Goal: Browse casually

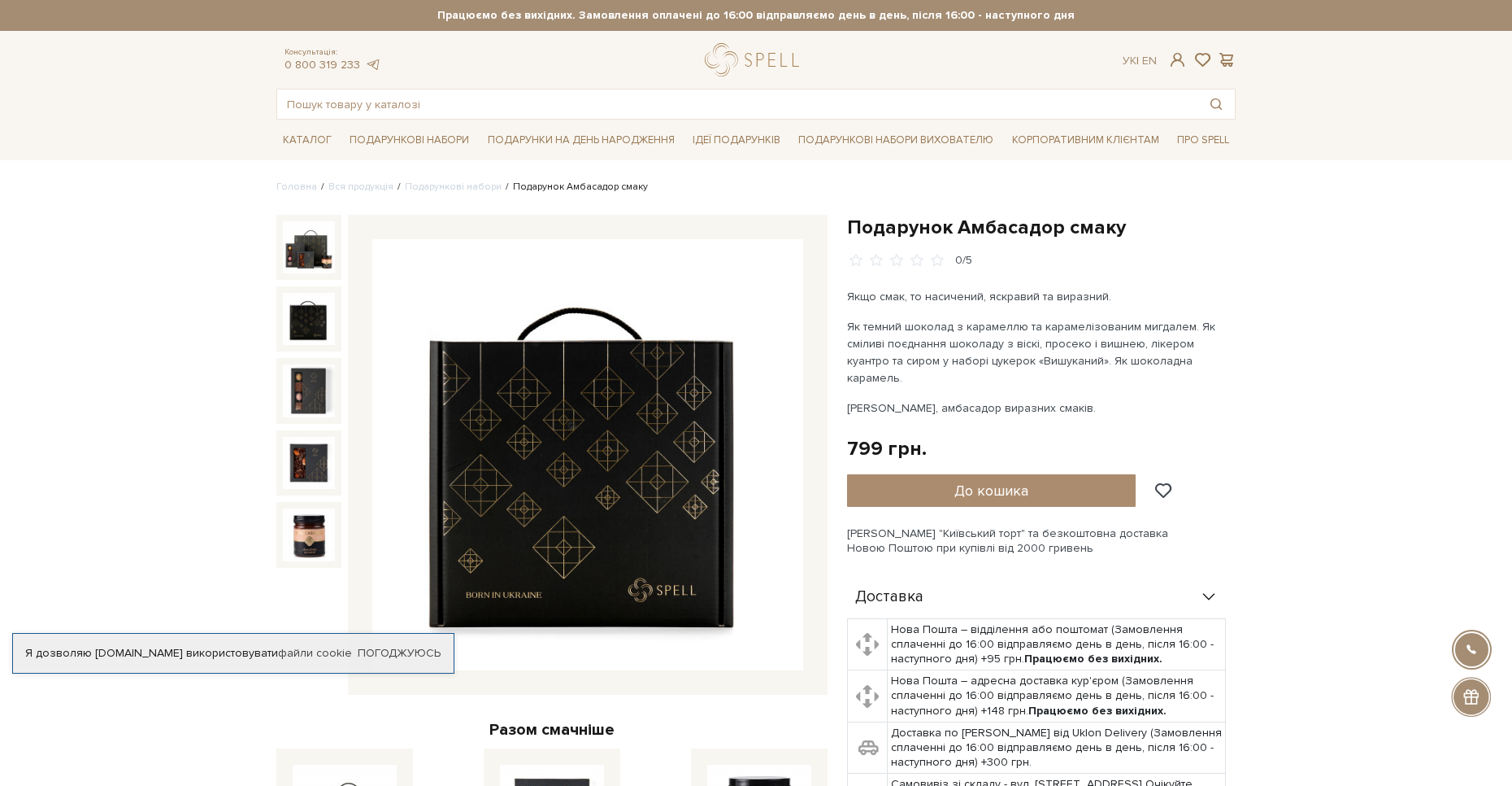
click at [301, 309] on img at bounding box center [309, 318] width 52 height 52
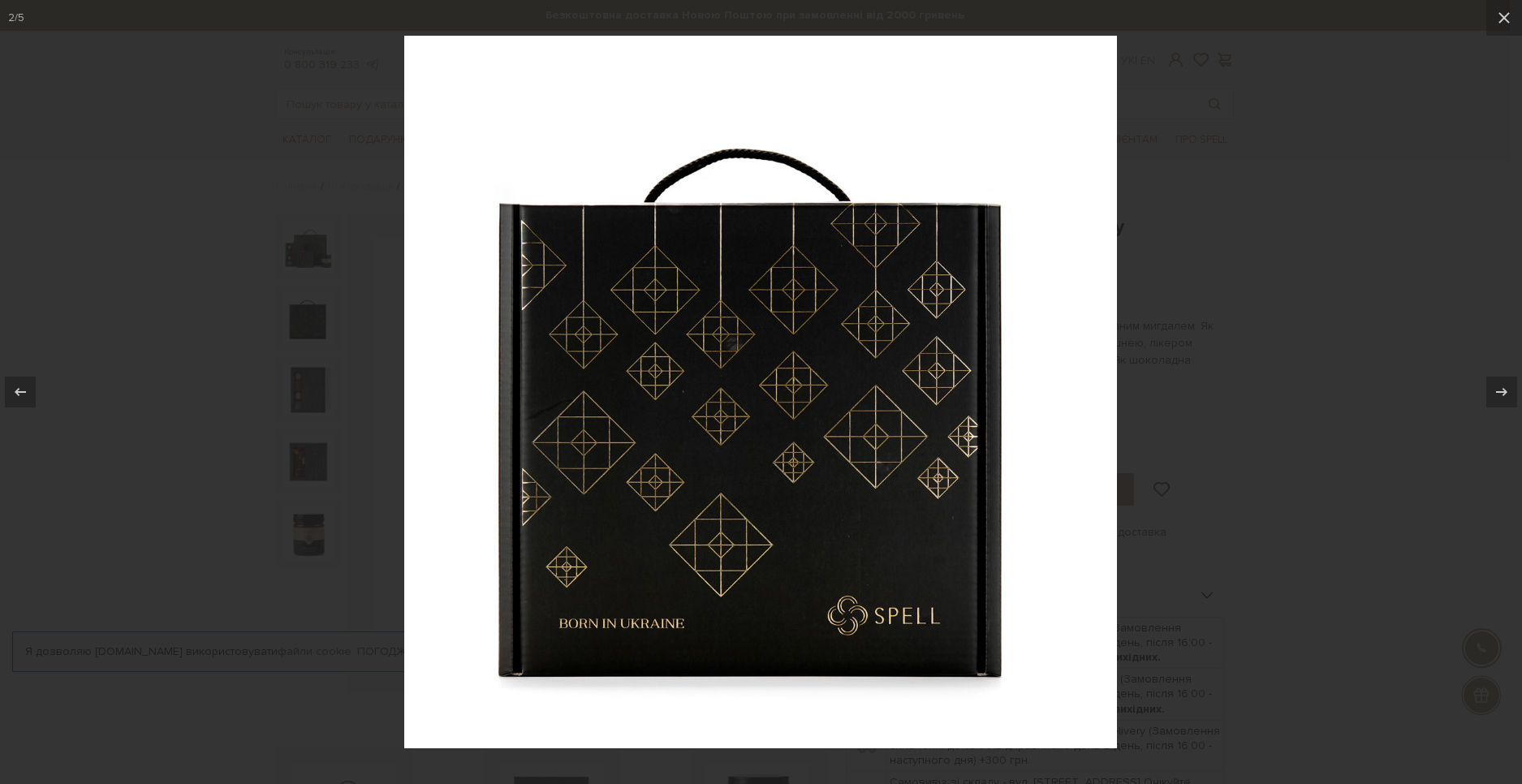
click at [277, 409] on div at bounding box center [761, 392] width 1522 height 784
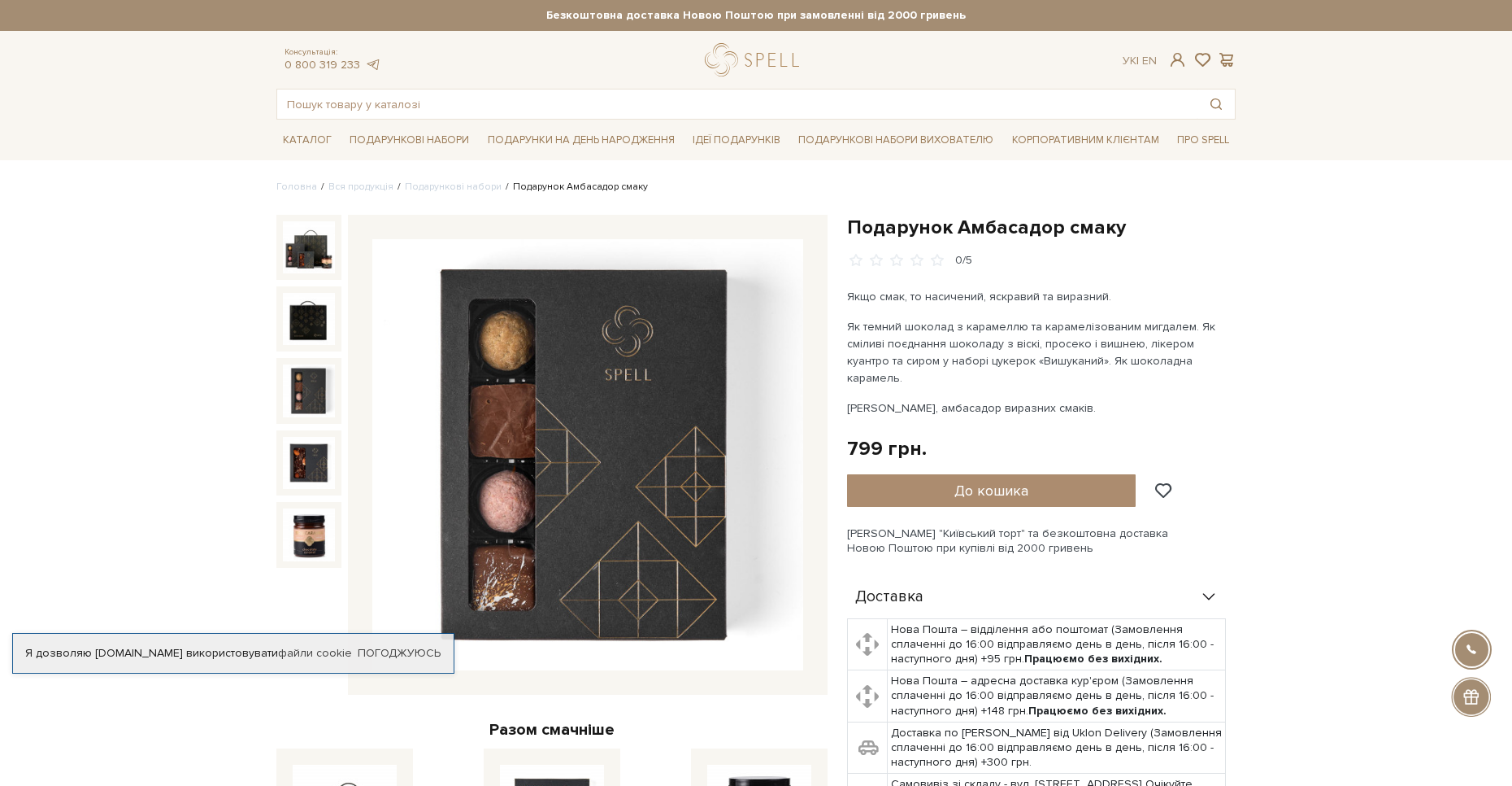
click at [302, 410] on img at bounding box center [309, 390] width 52 height 52
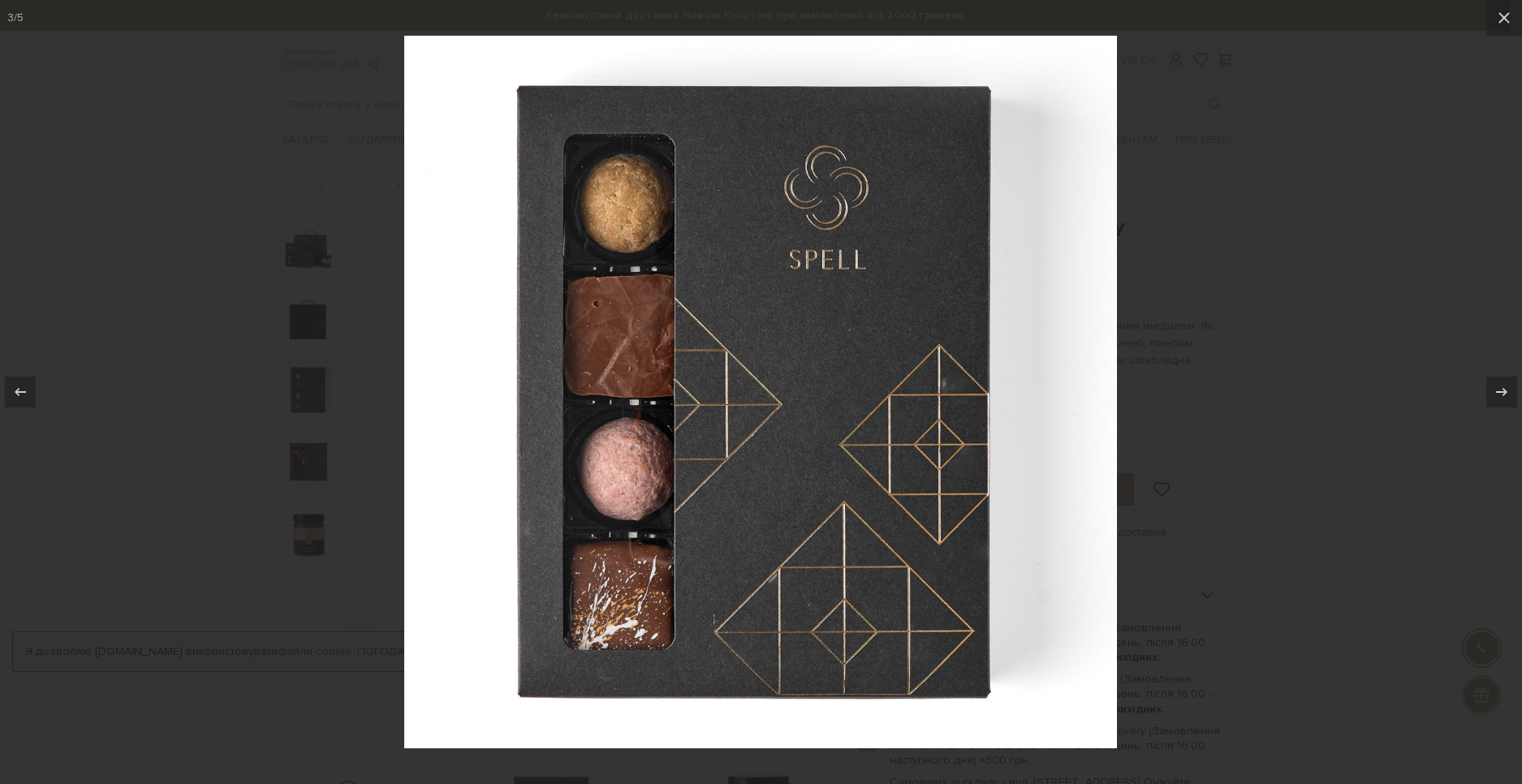
click at [291, 417] on div at bounding box center [761, 392] width 1522 height 784
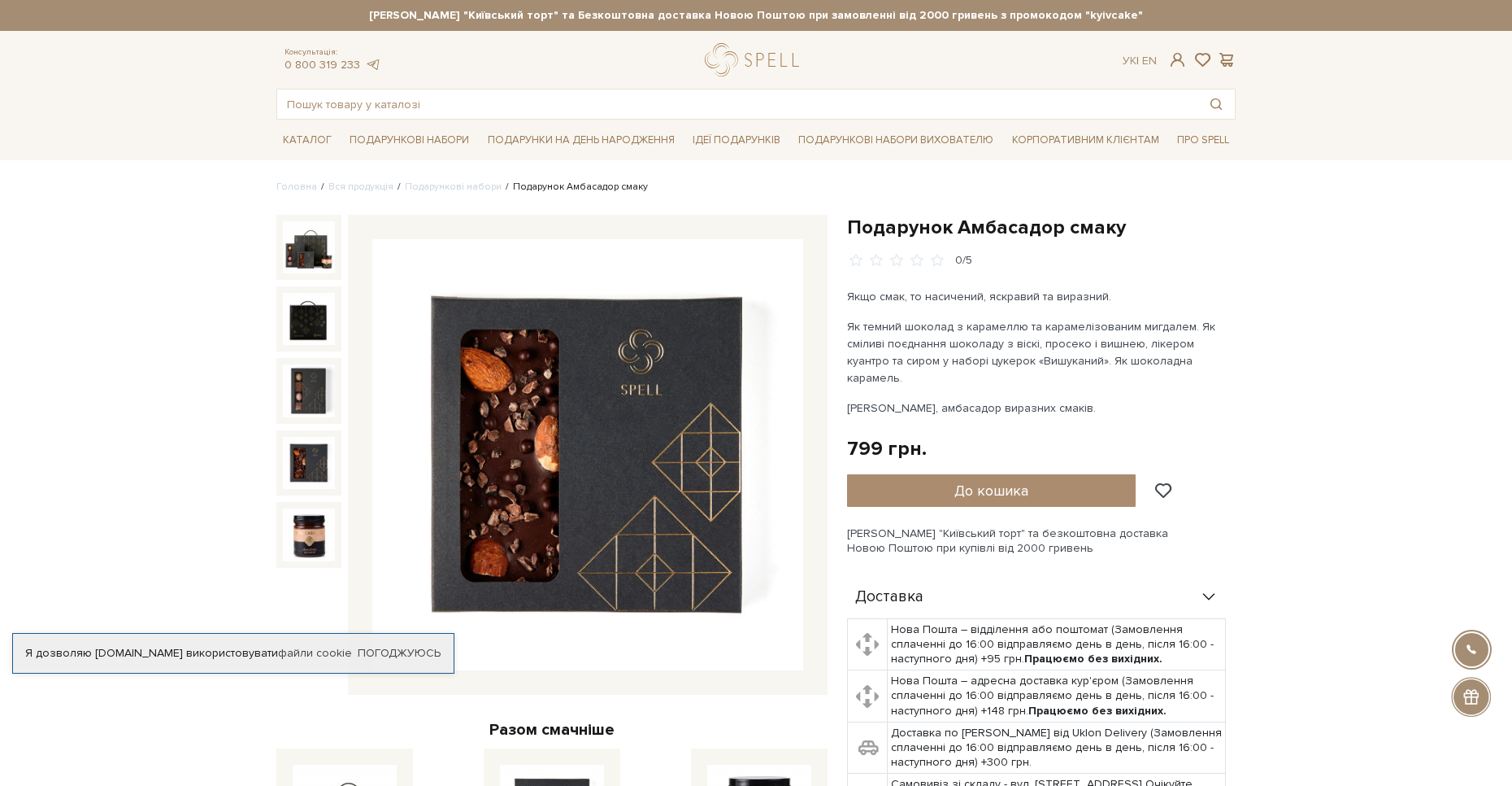
click at [299, 461] on img at bounding box center [309, 462] width 52 height 52
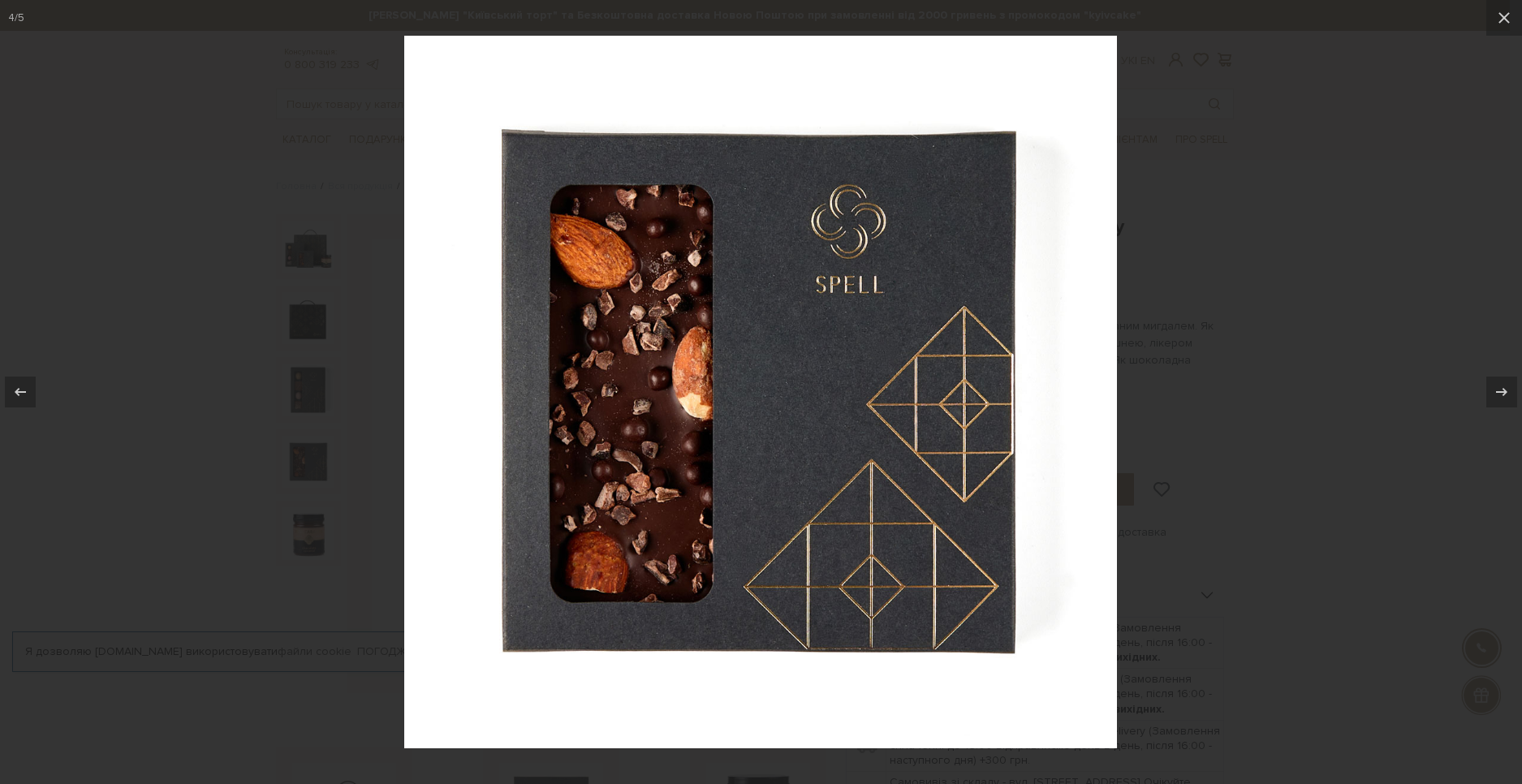
click at [298, 460] on div at bounding box center [761, 392] width 1522 height 784
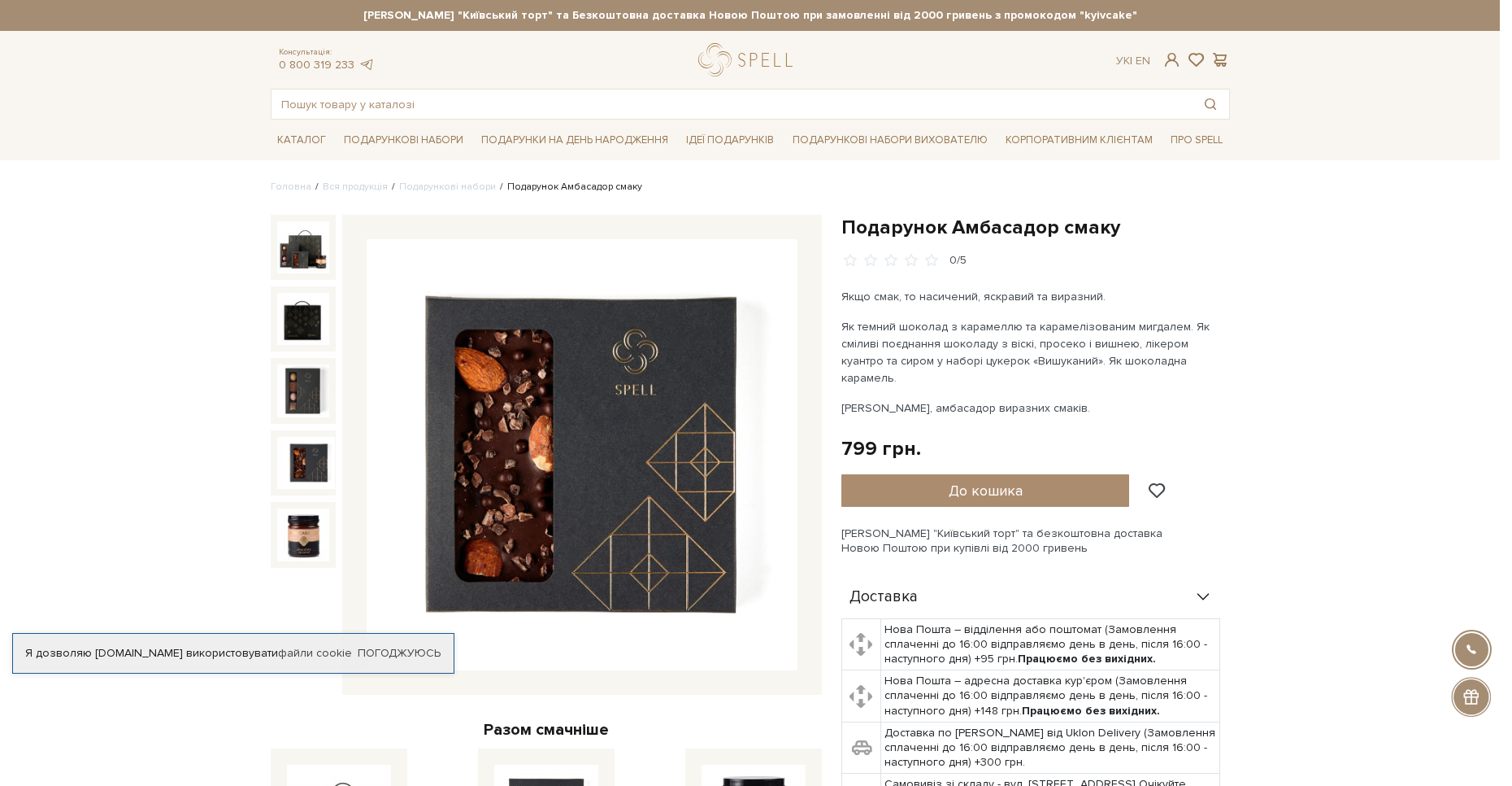
click at [297, 520] on img at bounding box center [303, 534] width 52 height 52
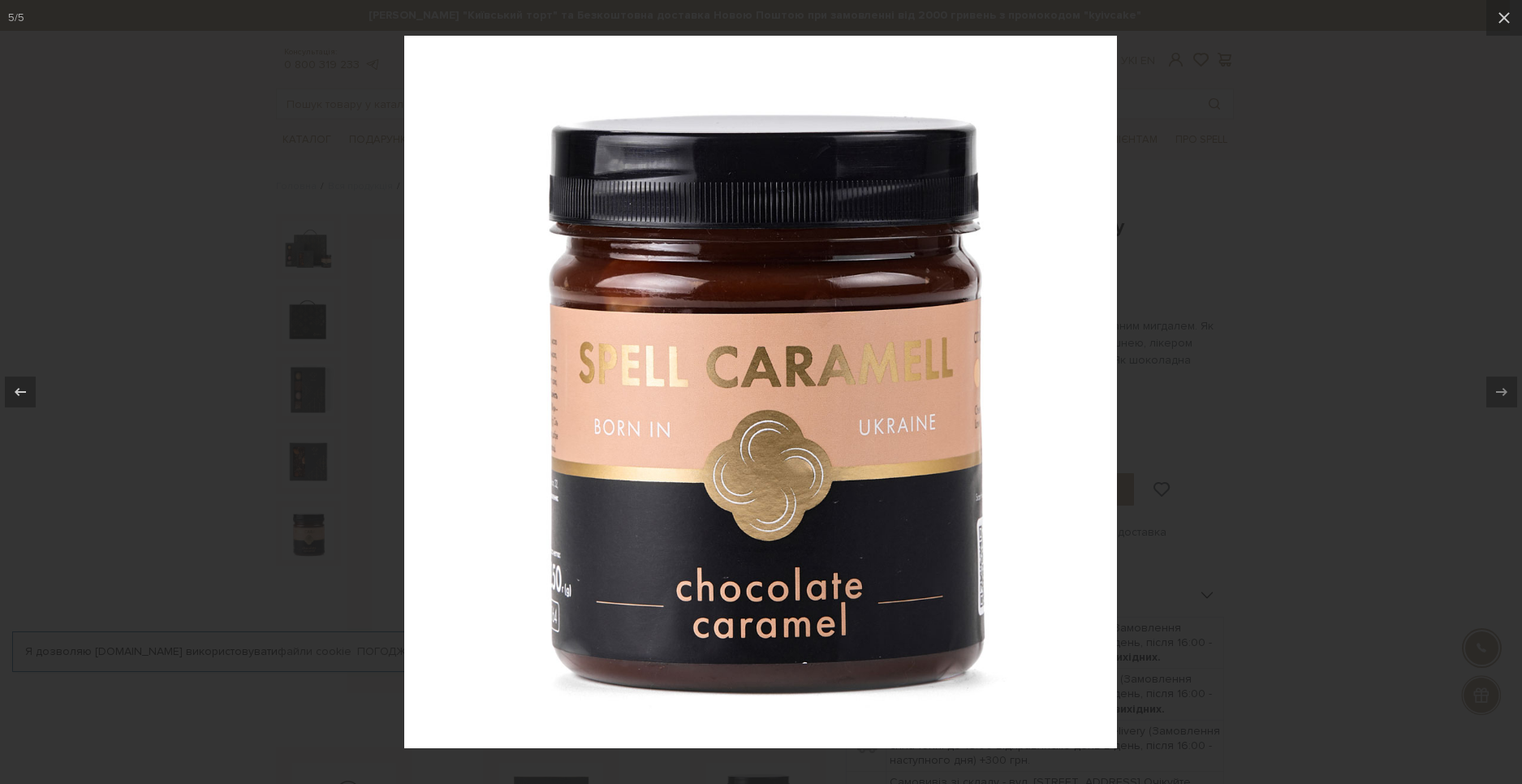
click at [292, 518] on div at bounding box center [761, 392] width 1522 height 784
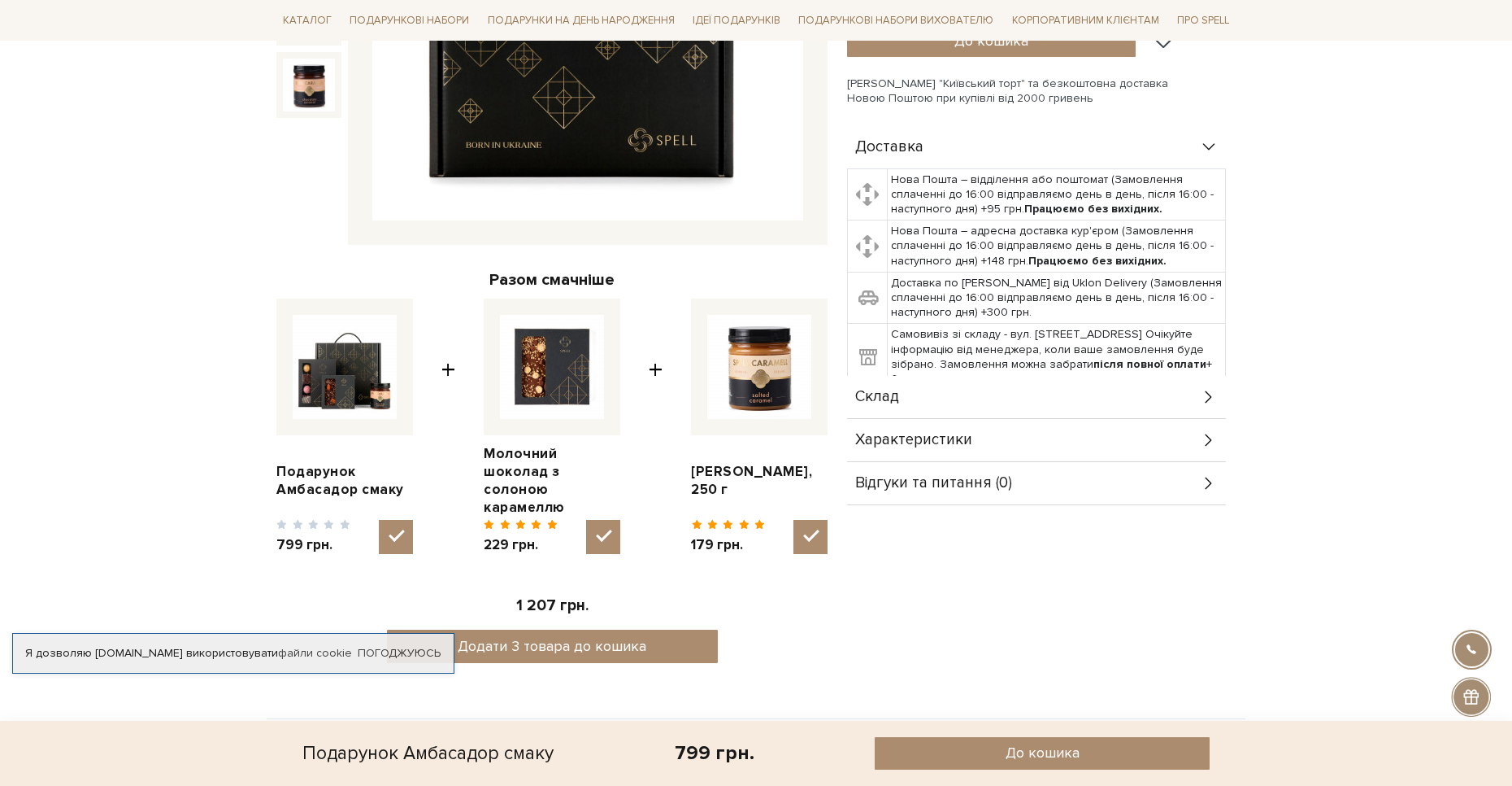
scroll to position [651, 0]
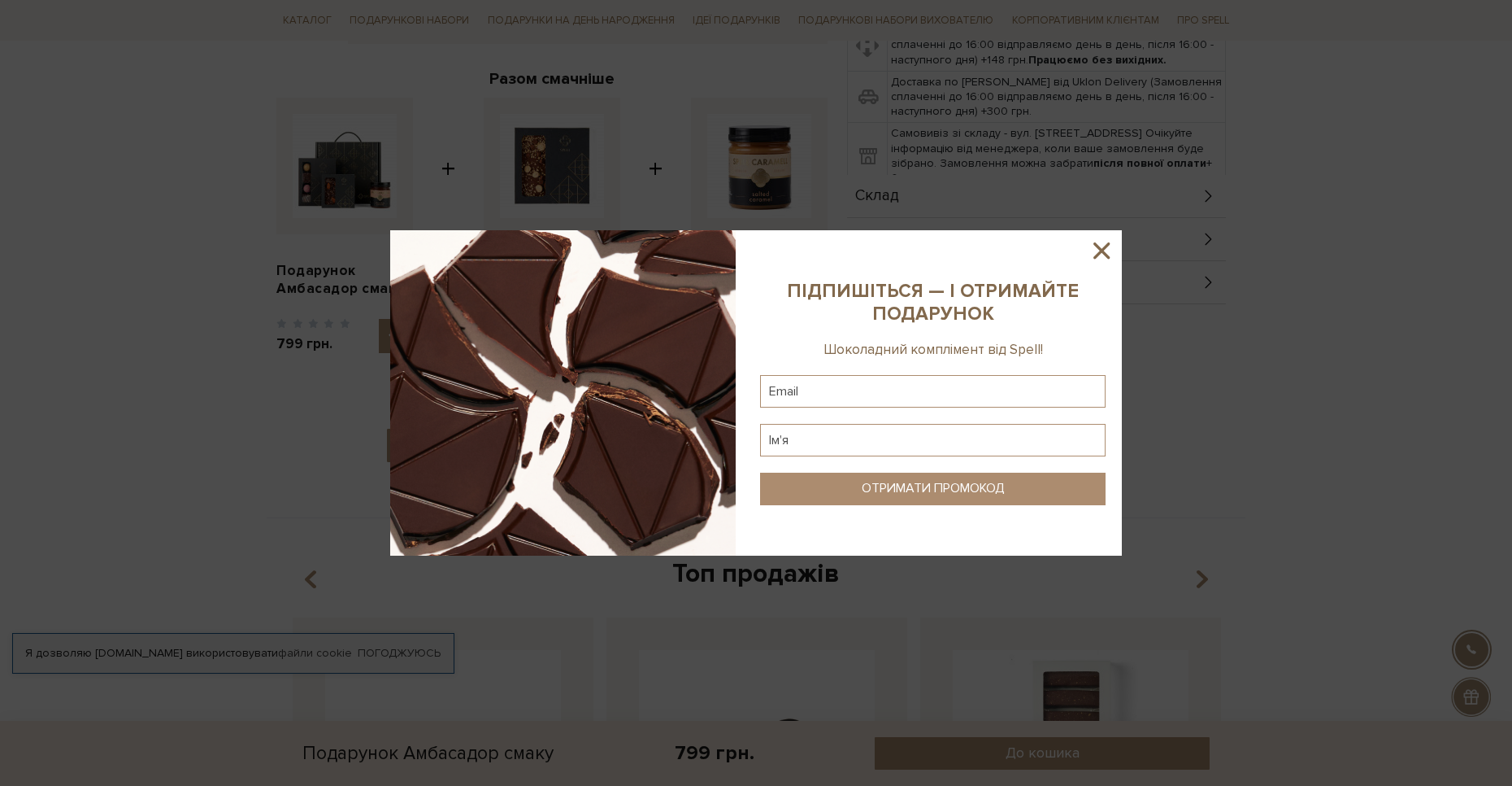
click at [1241, 554] on div at bounding box center [756, 393] width 1512 height 786
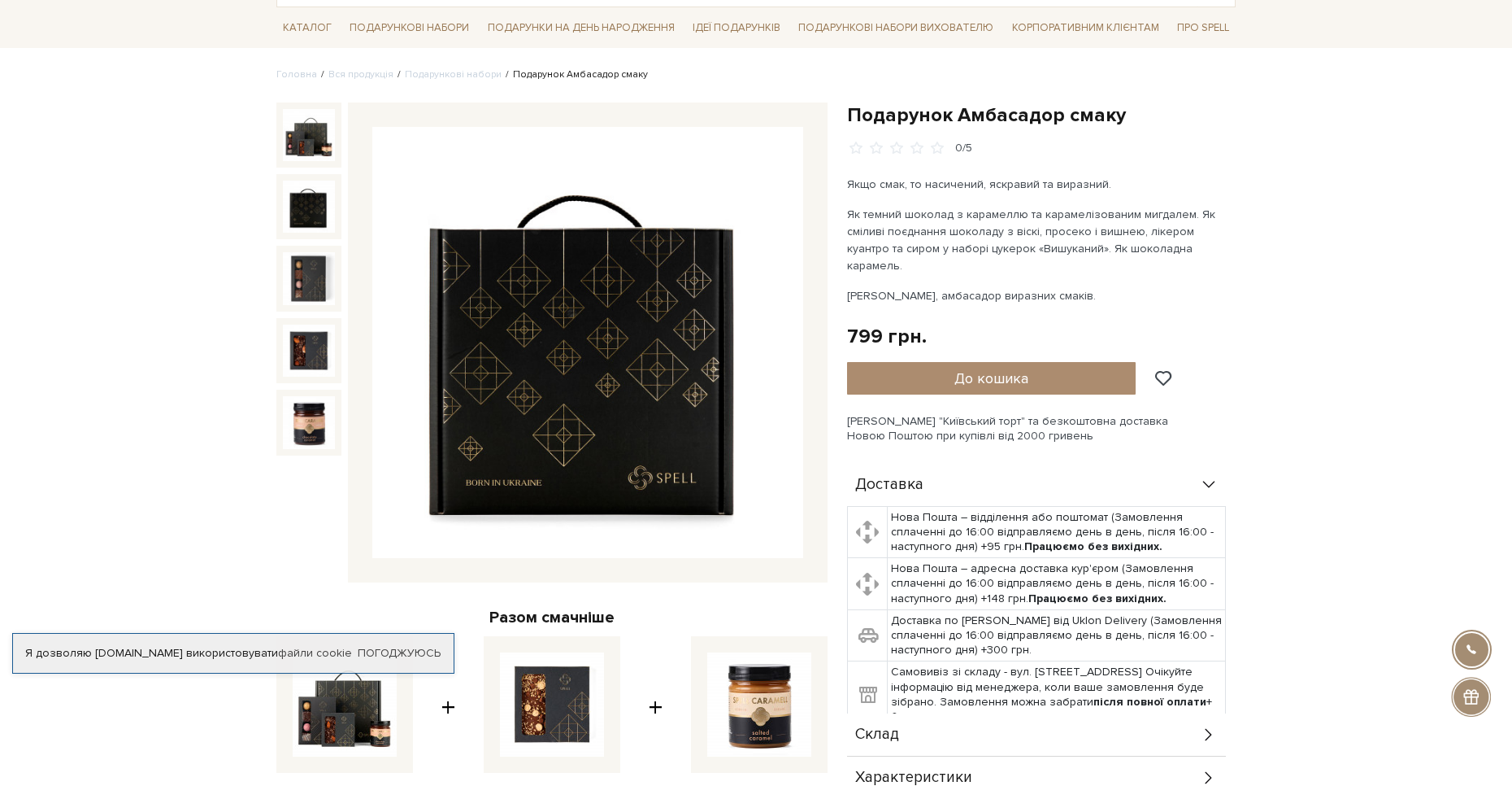
scroll to position [0, 0]
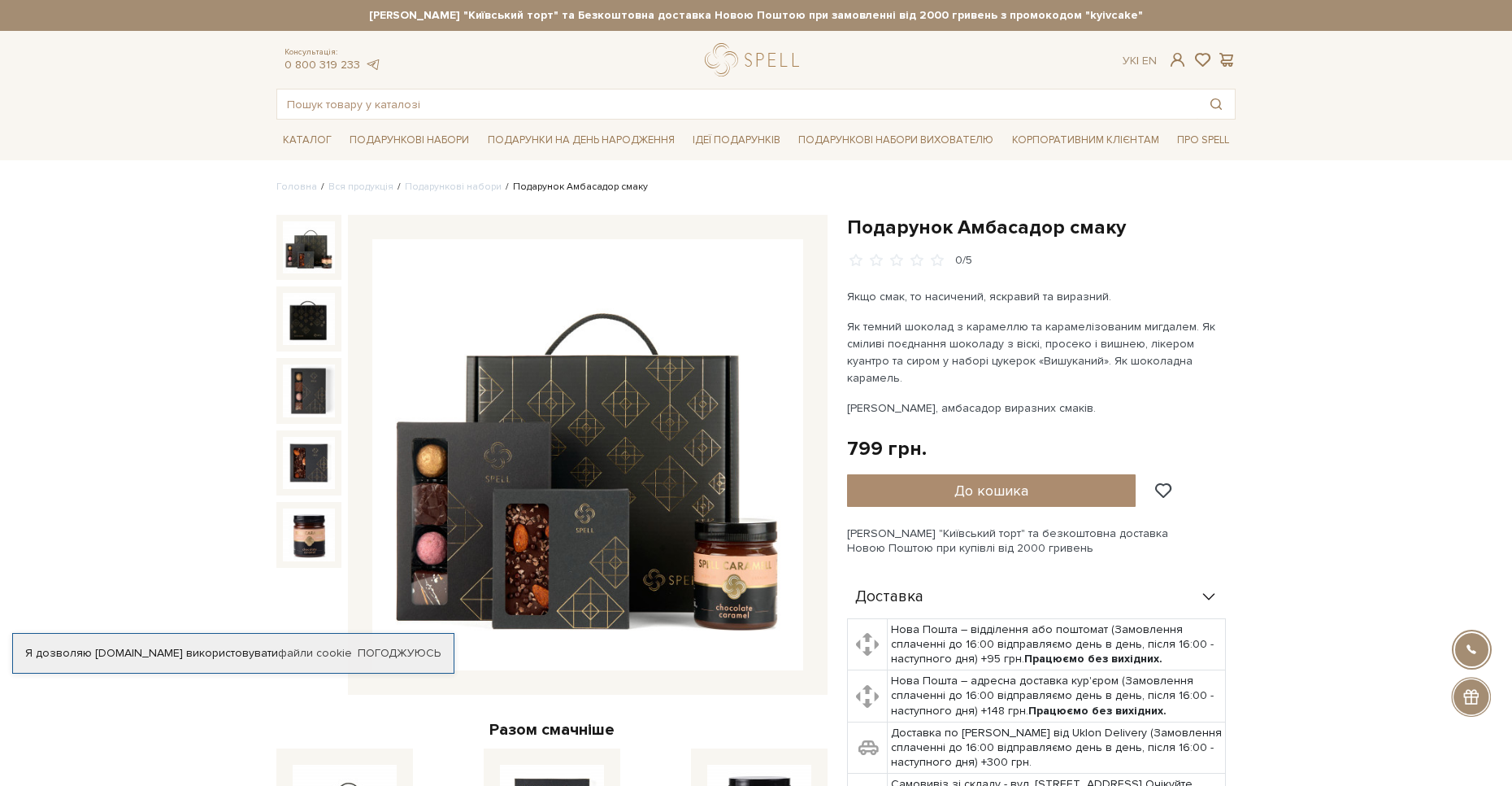
click at [278, 252] on div at bounding box center [309, 247] width 65 height 65
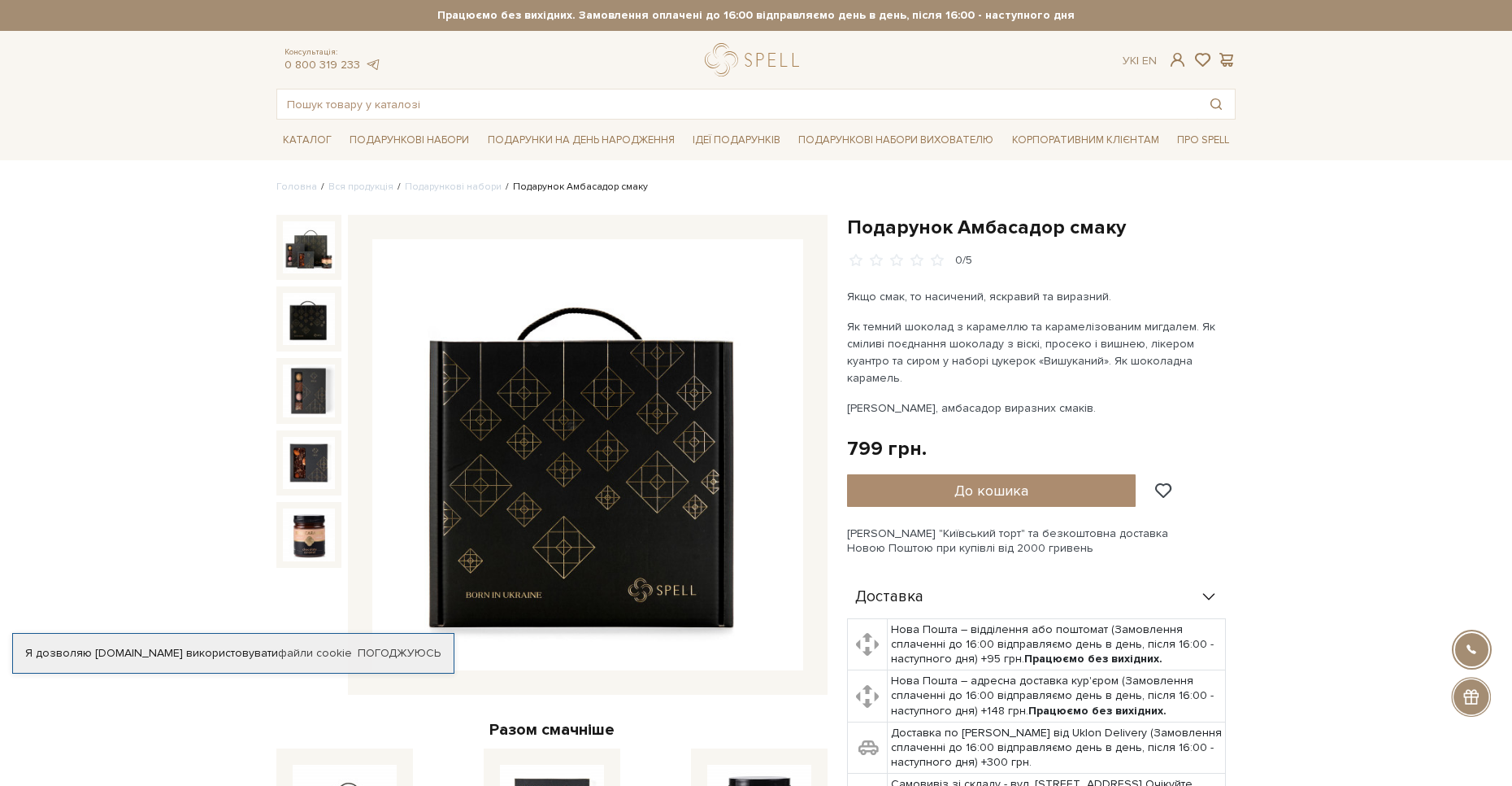
click at [326, 263] on img at bounding box center [309, 247] width 52 height 52
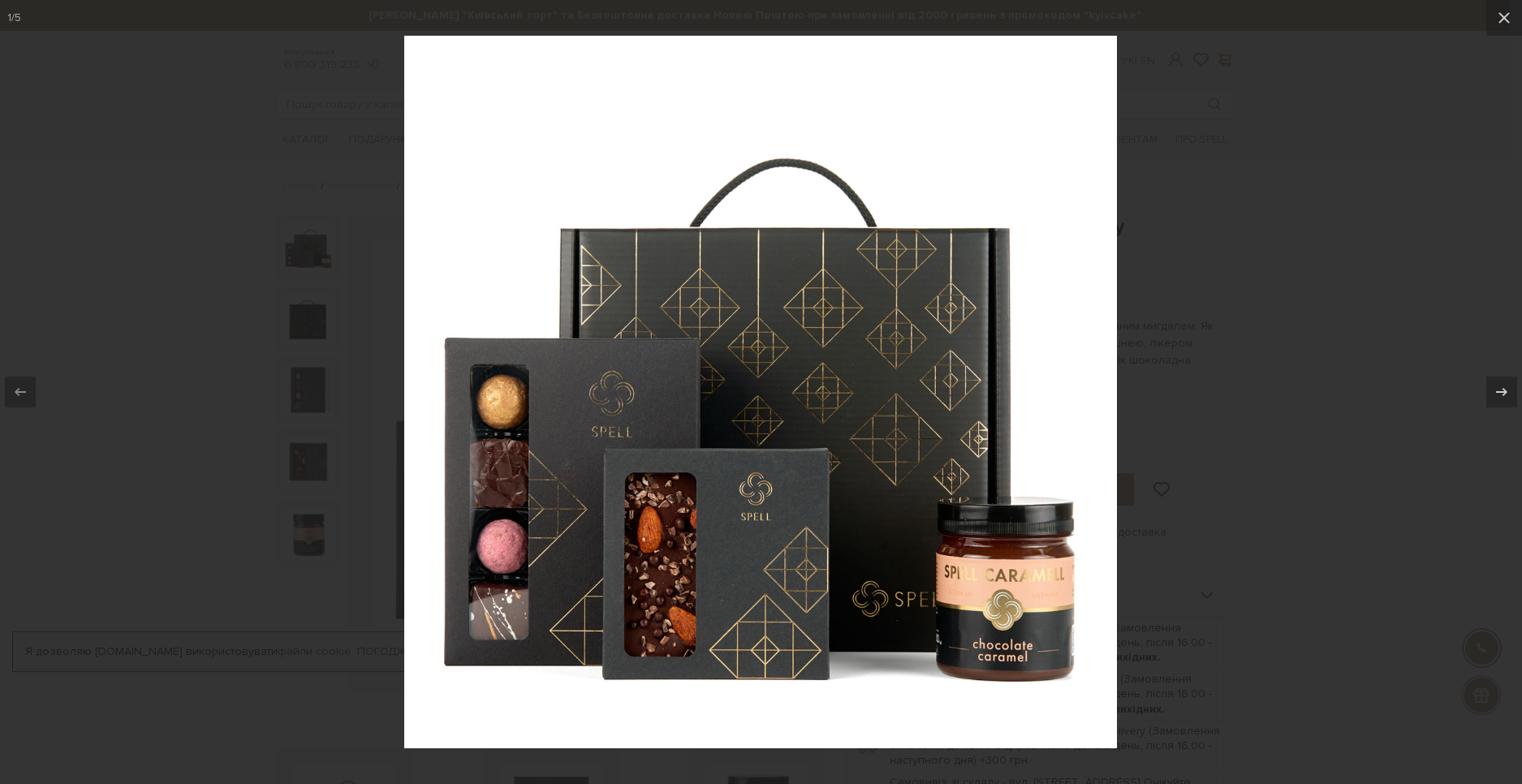
click at [293, 334] on div at bounding box center [761, 392] width 1522 height 784
